Goal: Navigation & Orientation: Find specific page/section

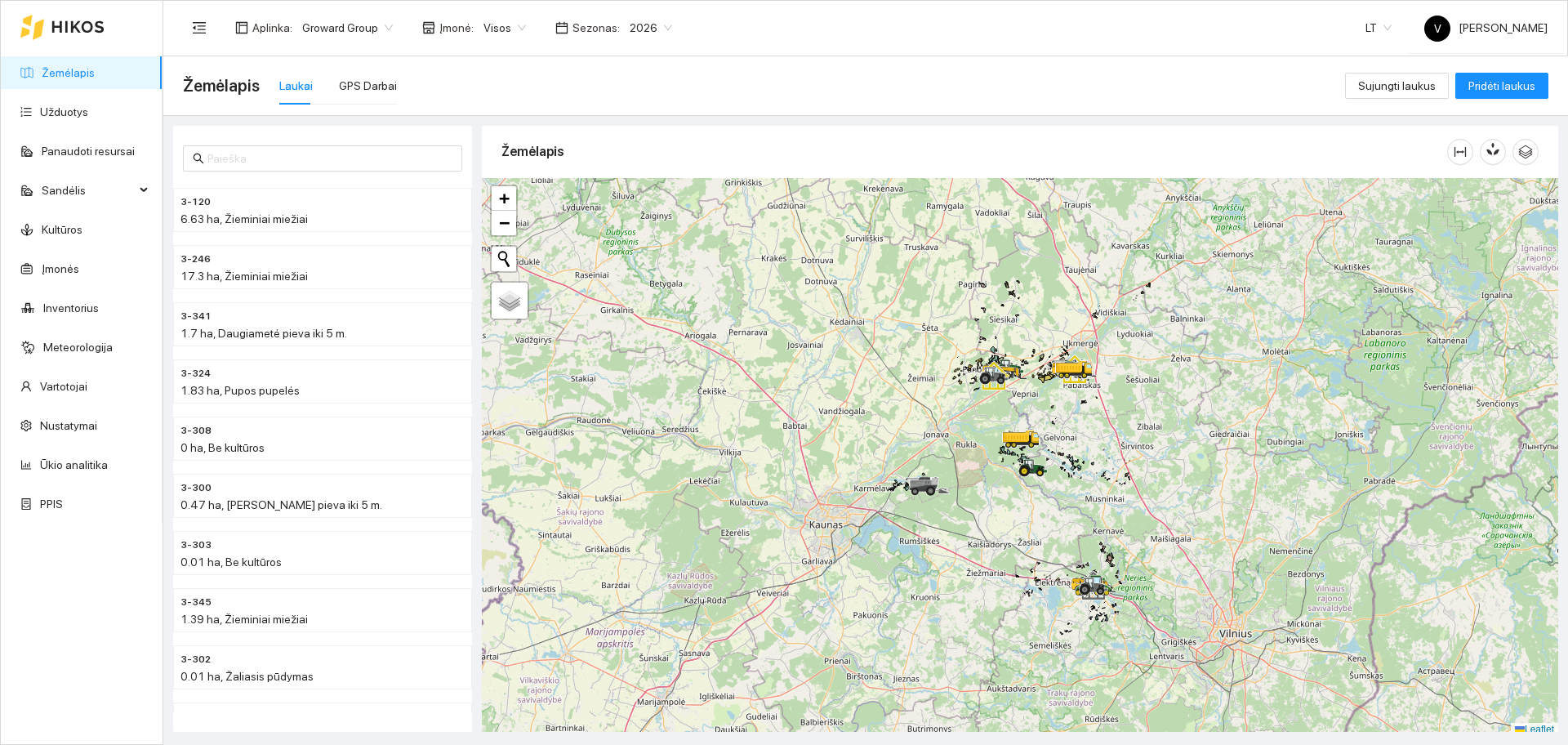
scroll to position [5, 0]
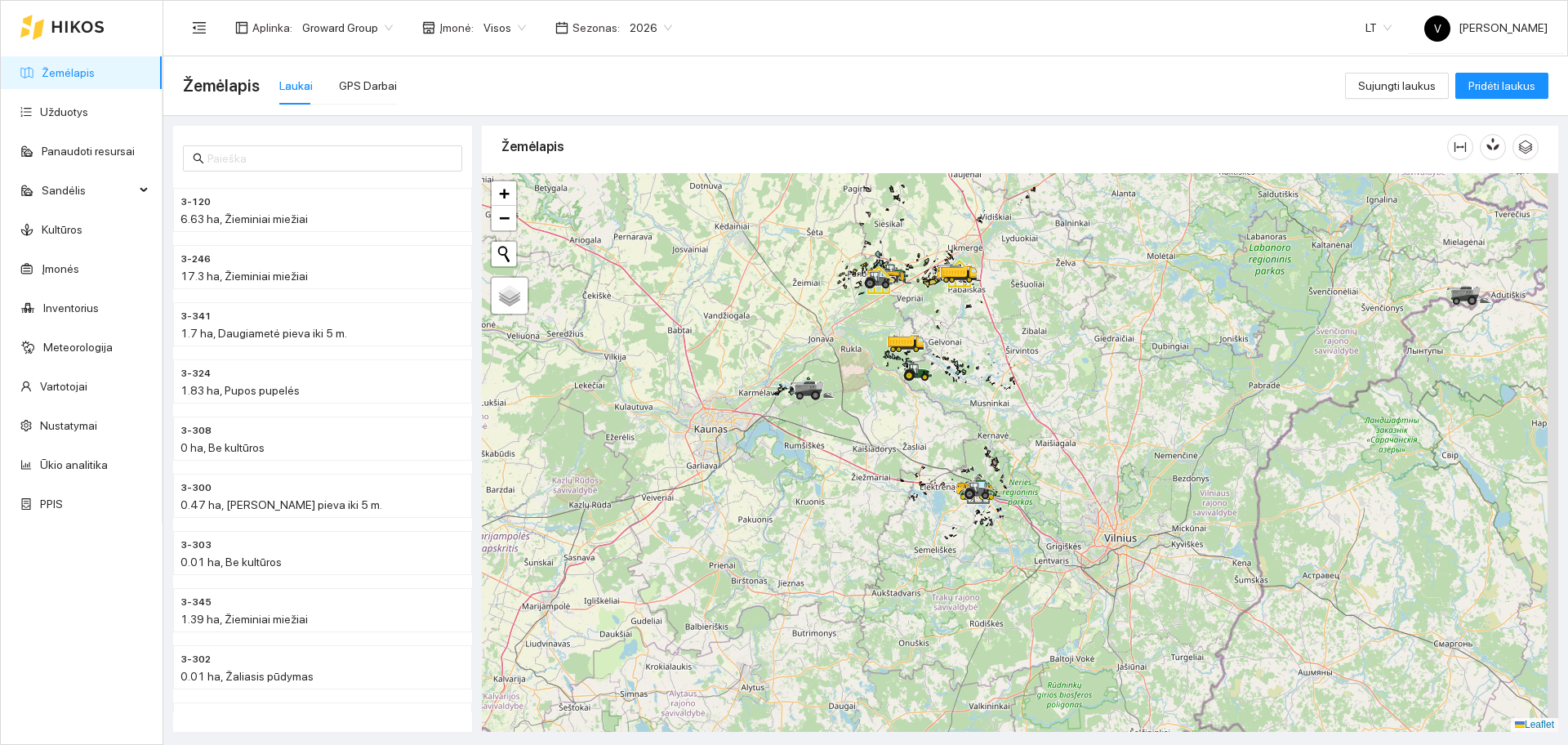
drag, startPoint x: 993, startPoint y: 527, endPoint x: 878, endPoint y: 436, distance: 146.6
click at [878, 436] on div at bounding box center [1020, 452] width 1077 height 559
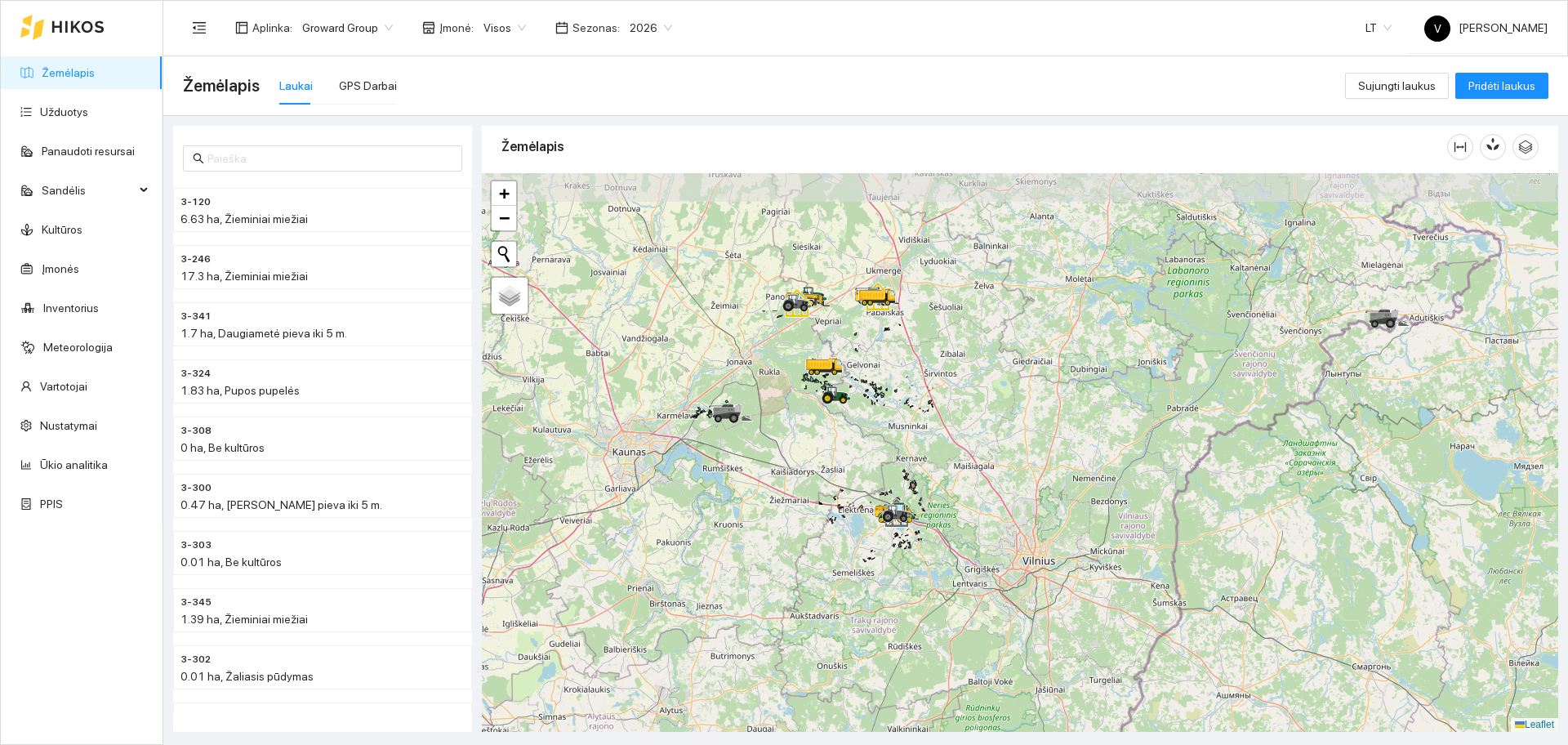
drag, startPoint x: 805, startPoint y: 329, endPoint x: 832, endPoint y: 470, distance: 143.6
click at [832, 470] on div at bounding box center [1020, 452] width 1077 height 559
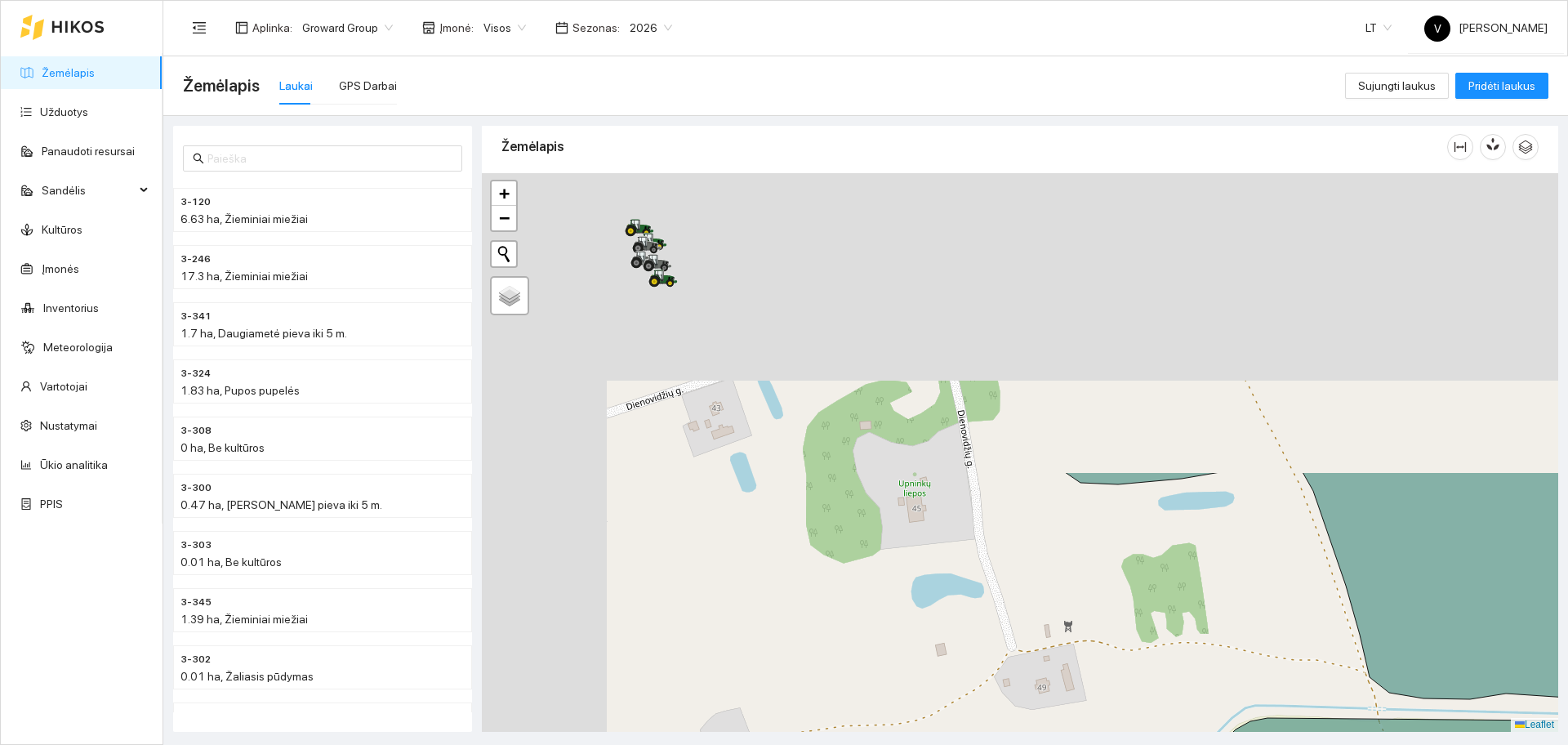
drag, startPoint x: 761, startPoint y: 358, endPoint x: 1077, endPoint y: 667, distance: 442.0
click at [1077, 666] on div at bounding box center [1020, 452] width 1077 height 559
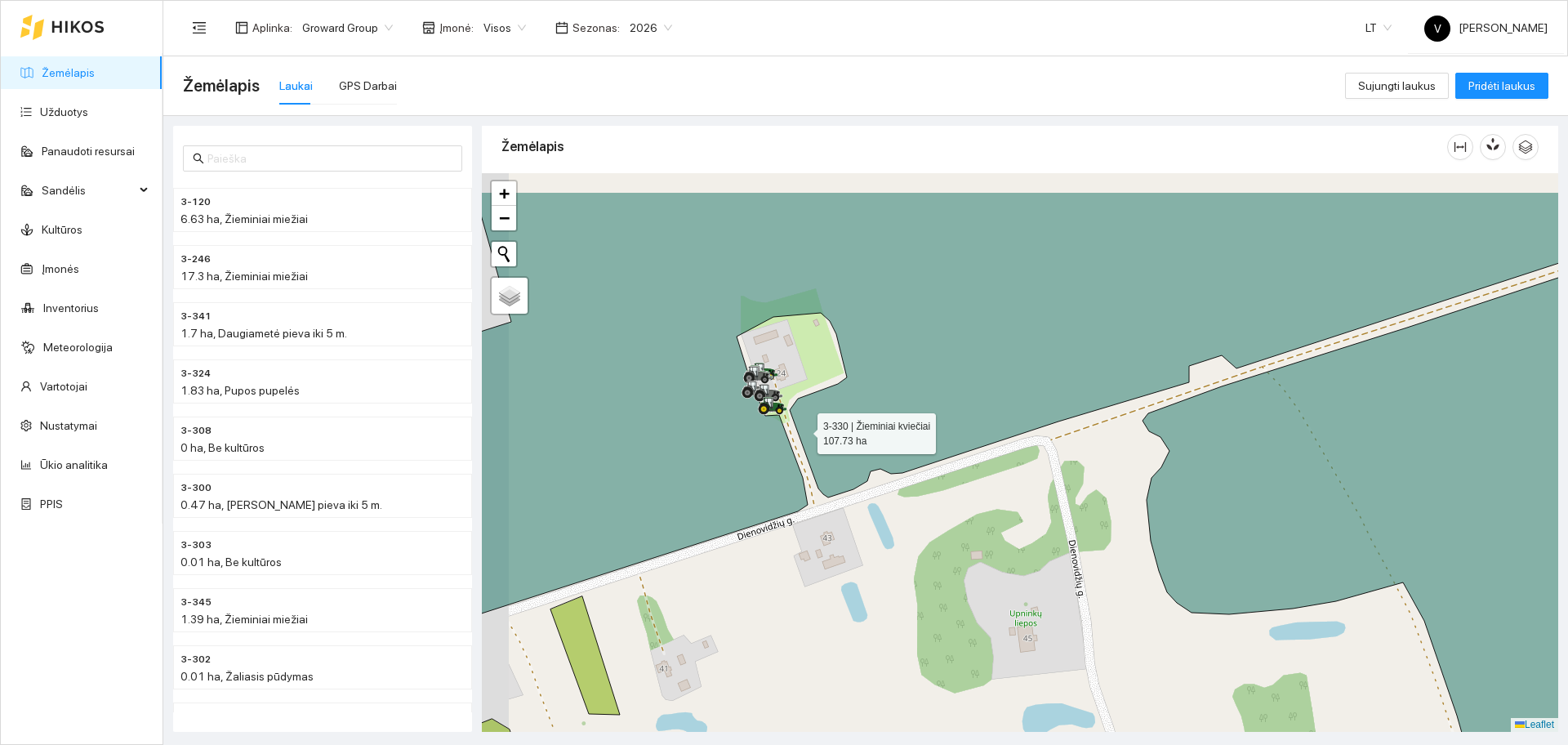
drag, startPoint x: 752, startPoint y: 344, endPoint x: 823, endPoint y: 460, distance: 136.0
click at [824, 463] on icon at bounding box center [1062, 413] width 1294 height 442
